Goal: Obtain resource: Download file/media

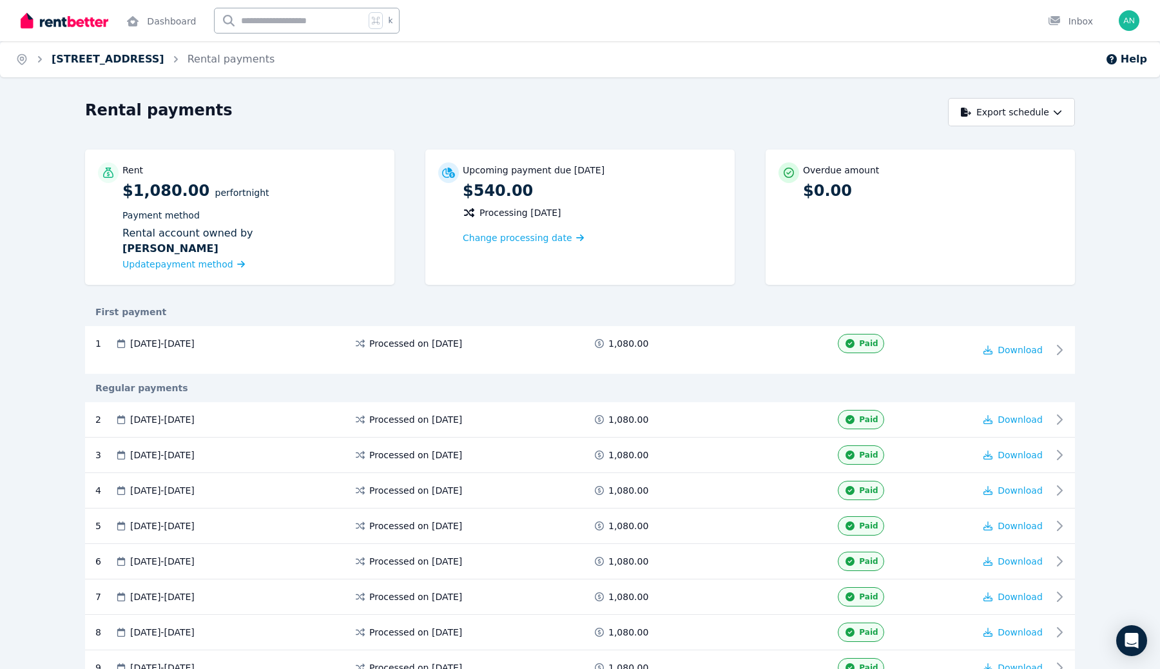
click at [164, 63] on link "[STREET_ADDRESS]" at bounding box center [108, 59] width 113 height 12
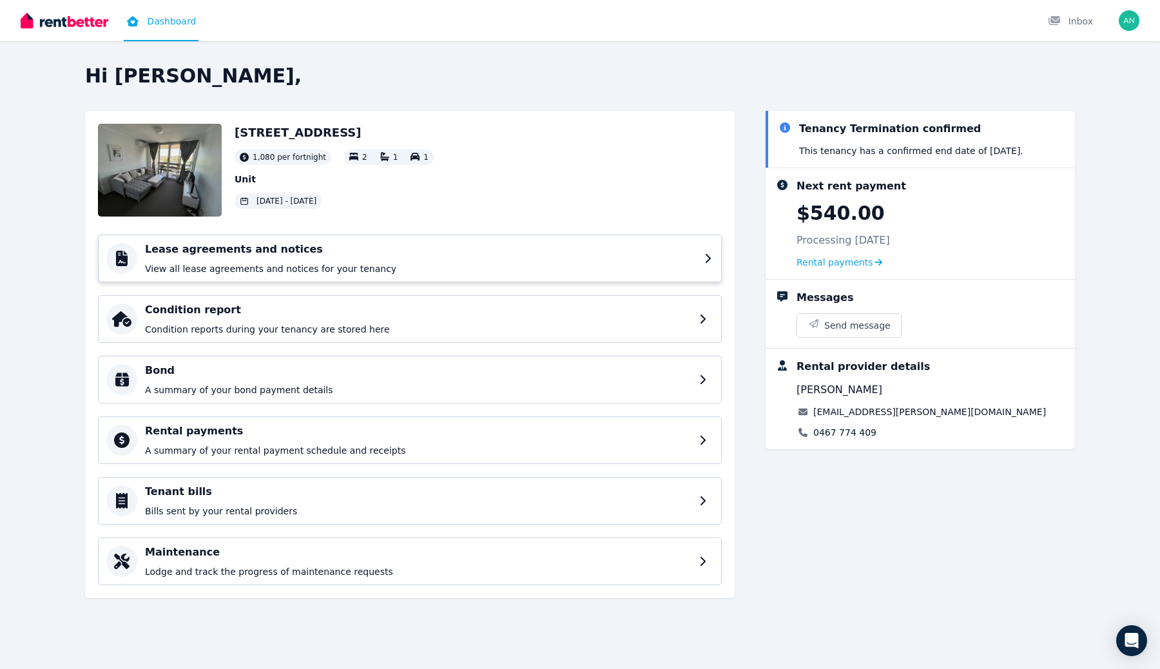
click at [485, 245] on h4 "Lease agreements and notices" at bounding box center [421, 249] width 552 height 15
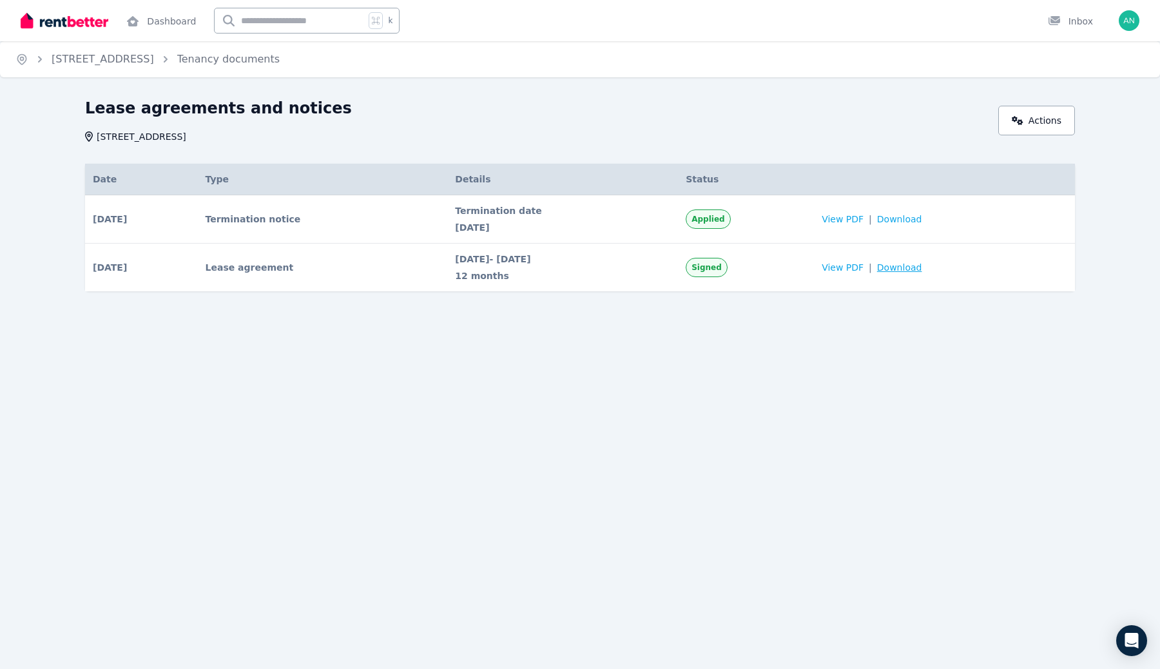
click at [908, 268] on span "Download" at bounding box center [899, 267] width 45 height 13
click at [711, 373] on div "Home [STREET_ADDRESS] Tenancy documents Lease agreements and notices [STREET_AD…" at bounding box center [580, 334] width 1160 height 669
click at [917, 223] on span "Download" at bounding box center [899, 219] width 45 height 13
click at [154, 63] on link "[STREET_ADDRESS]" at bounding box center [103, 59] width 102 height 12
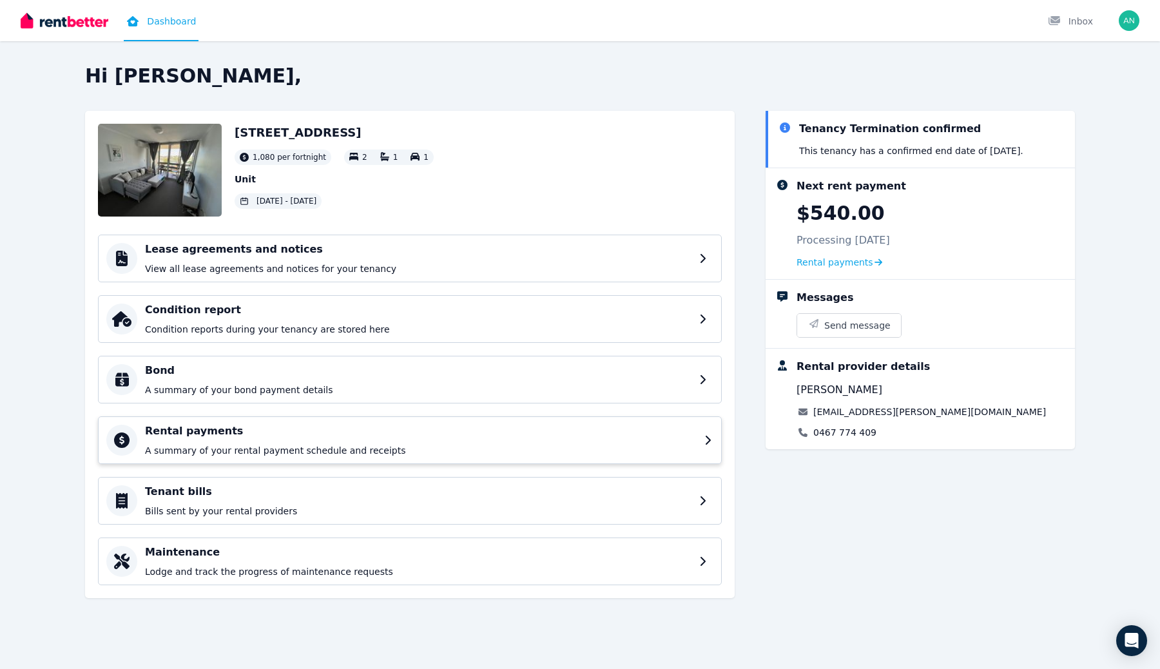
click at [405, 439] on div "Rental payments A summary of your rental payment schedule and receipts" at bounding box center [421, 441] width 552 height 34
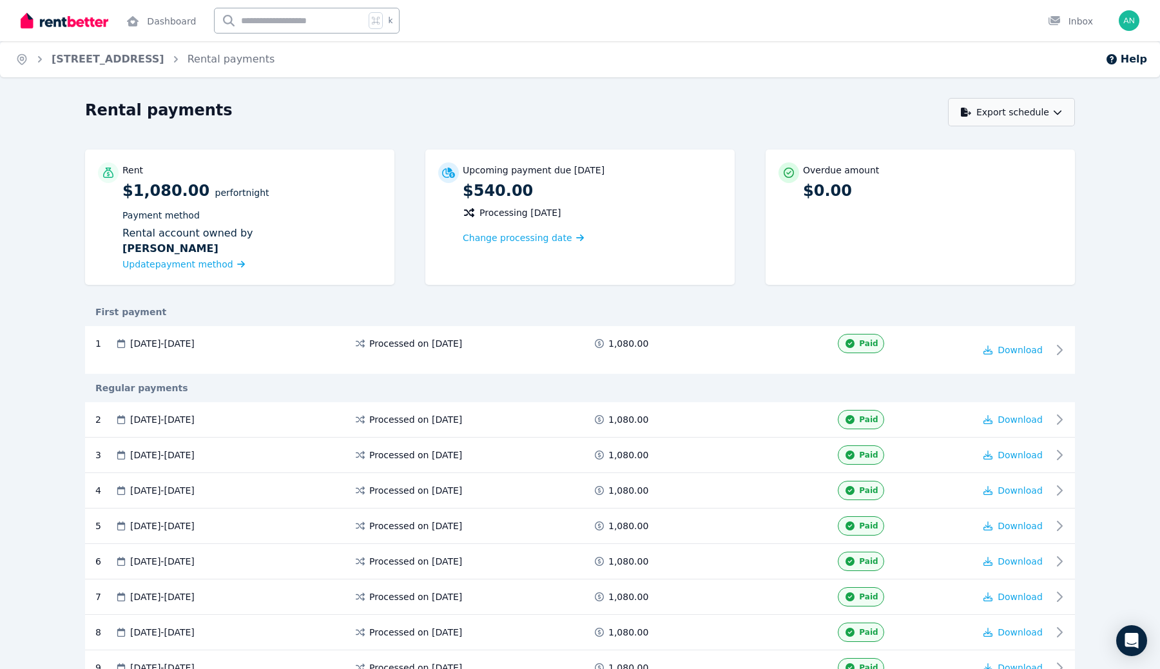
click at [1058, 113] on icon "button" at bounding box center [1058, 112] width 8 height 5
click at [1036, 135] on button "PDF" at bounding box center [1005, 145] width 144 height 23
